Goal: Find specific page/section: Find specific page/section

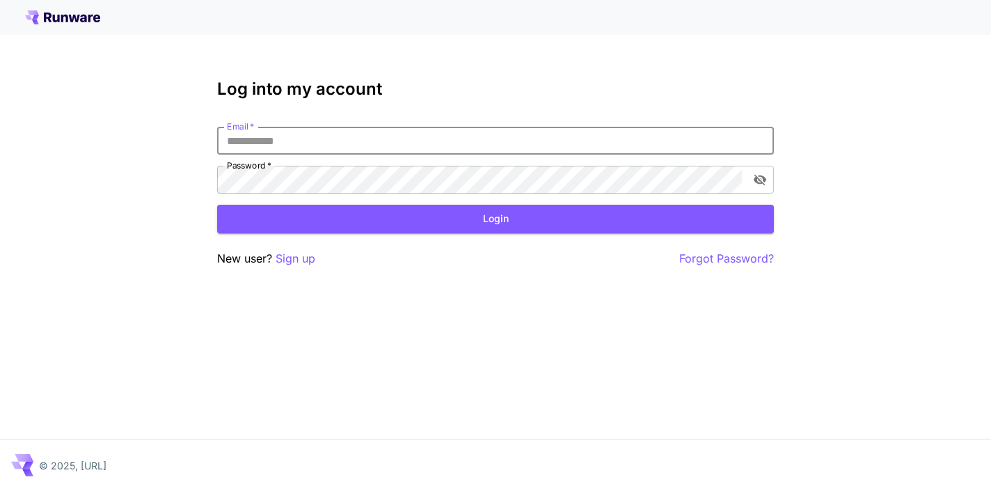
type input "**********"
click at [496, 219] on button "Login" at bounding box center [495, 219] width 557 height 29
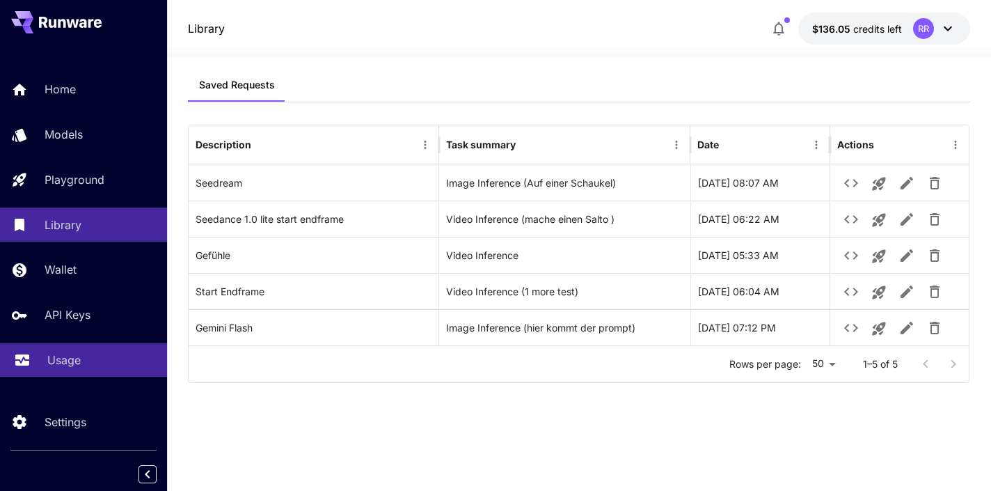
click at [60, 358] on p "Usage" at bounding box center [63, 360] width 33 height 17
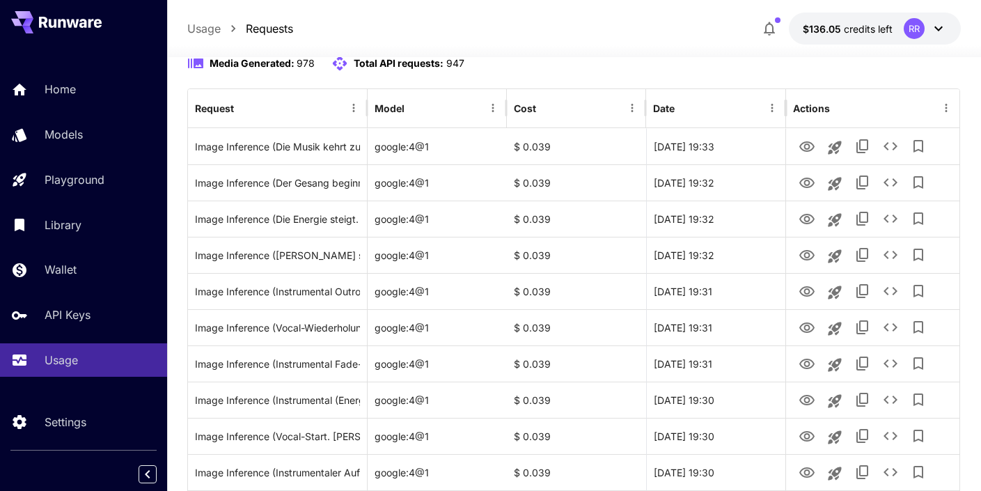
scroll to position [146, 0]
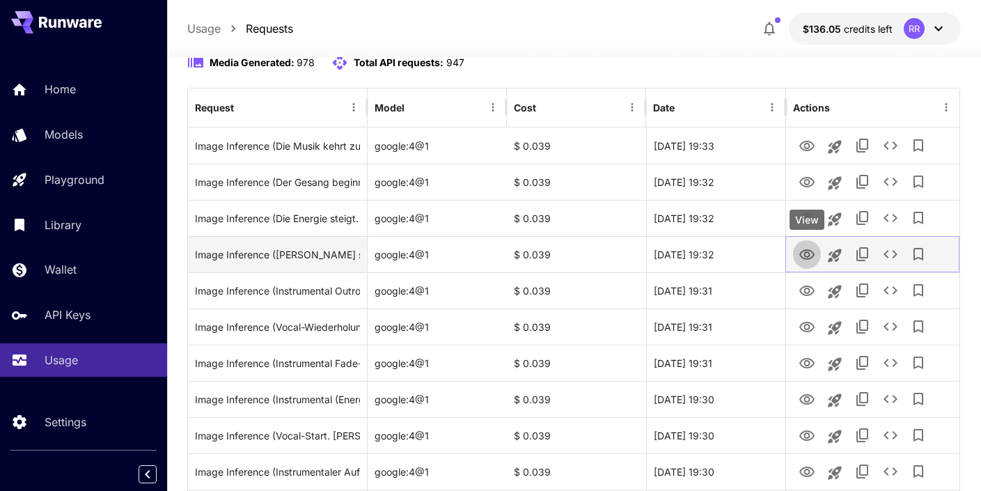
click at [807, 253] on icon "View" at bounding box center [806, 254] width 17 height 17
click at [791, 253] on div at bounding box center [872, 254] width 174 height 36
click at [807, 253] on icon "View" at bounding box center [806, 254] width 17 height 17
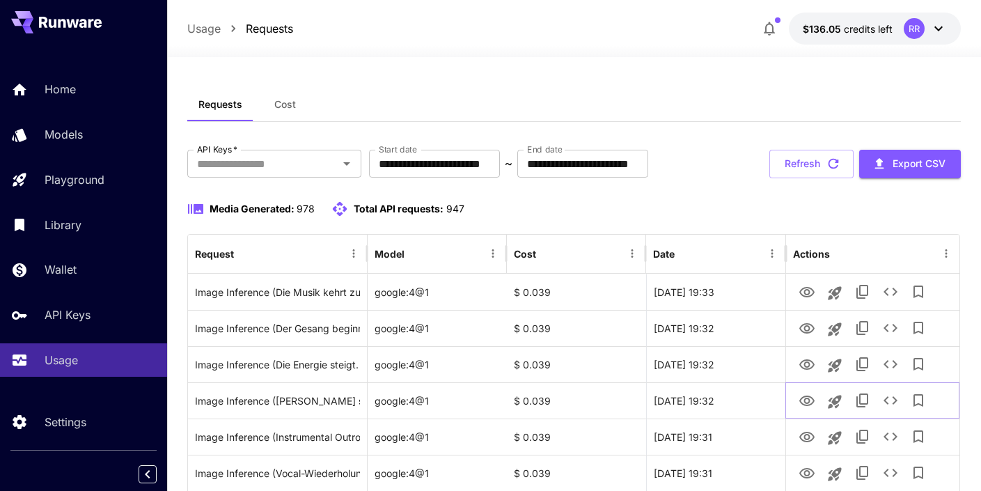
scroll to position [0, 0]
